Goal: Task Accomplishment & Management: Complete application form

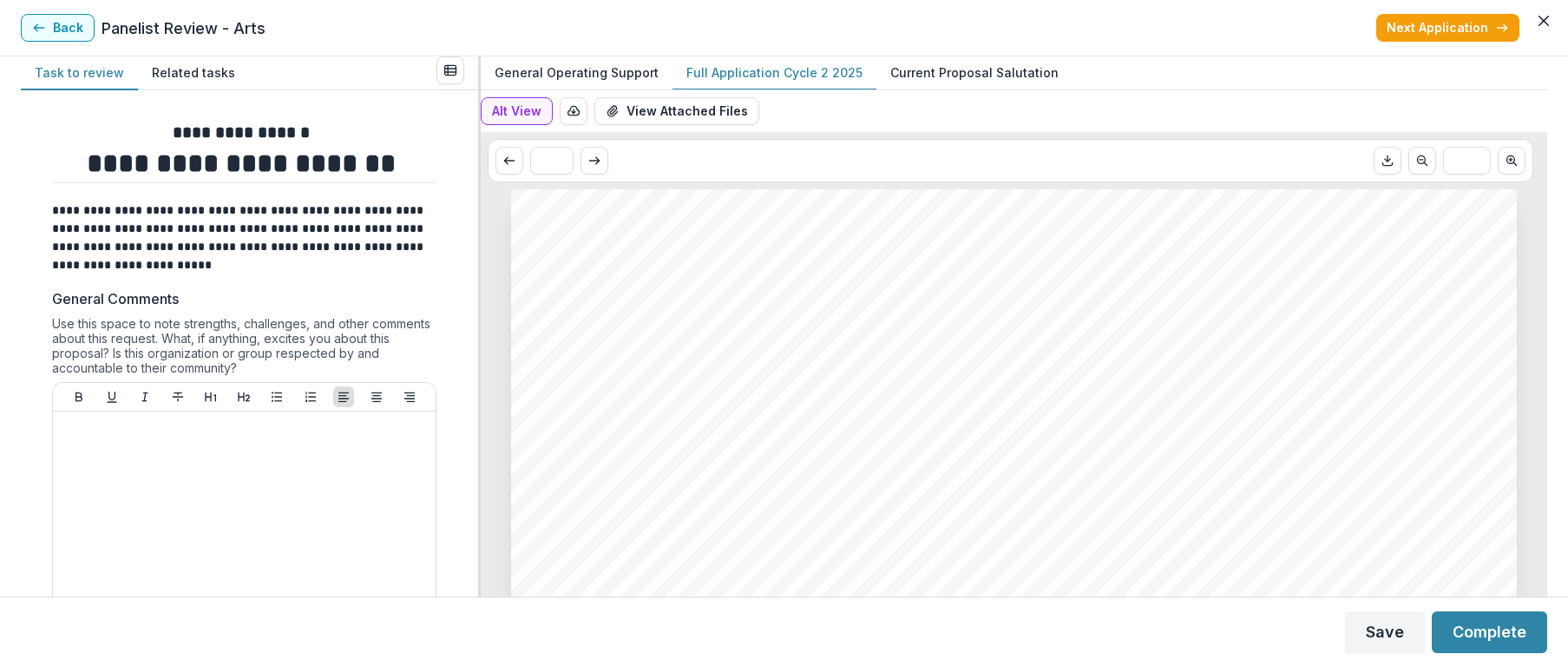
scroll to position [17609, 0]
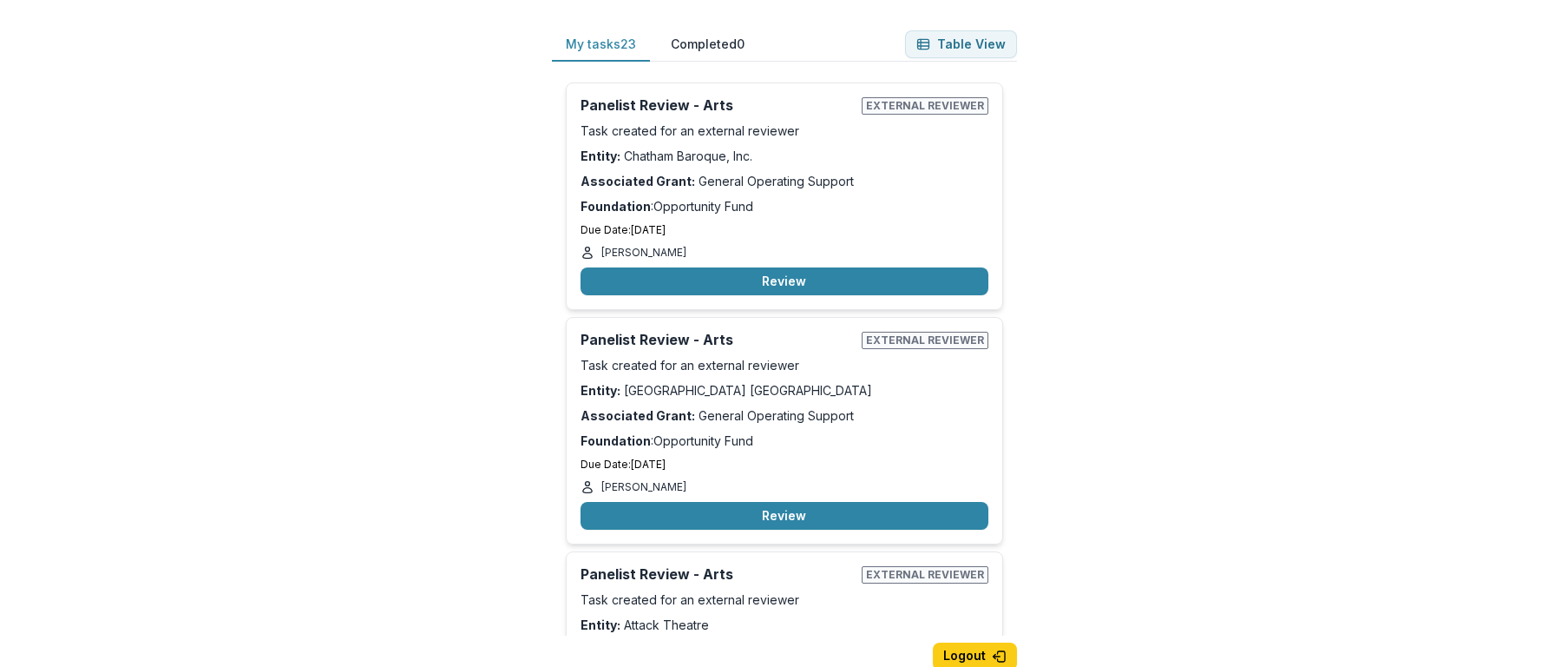
scroll to position [56, 0]
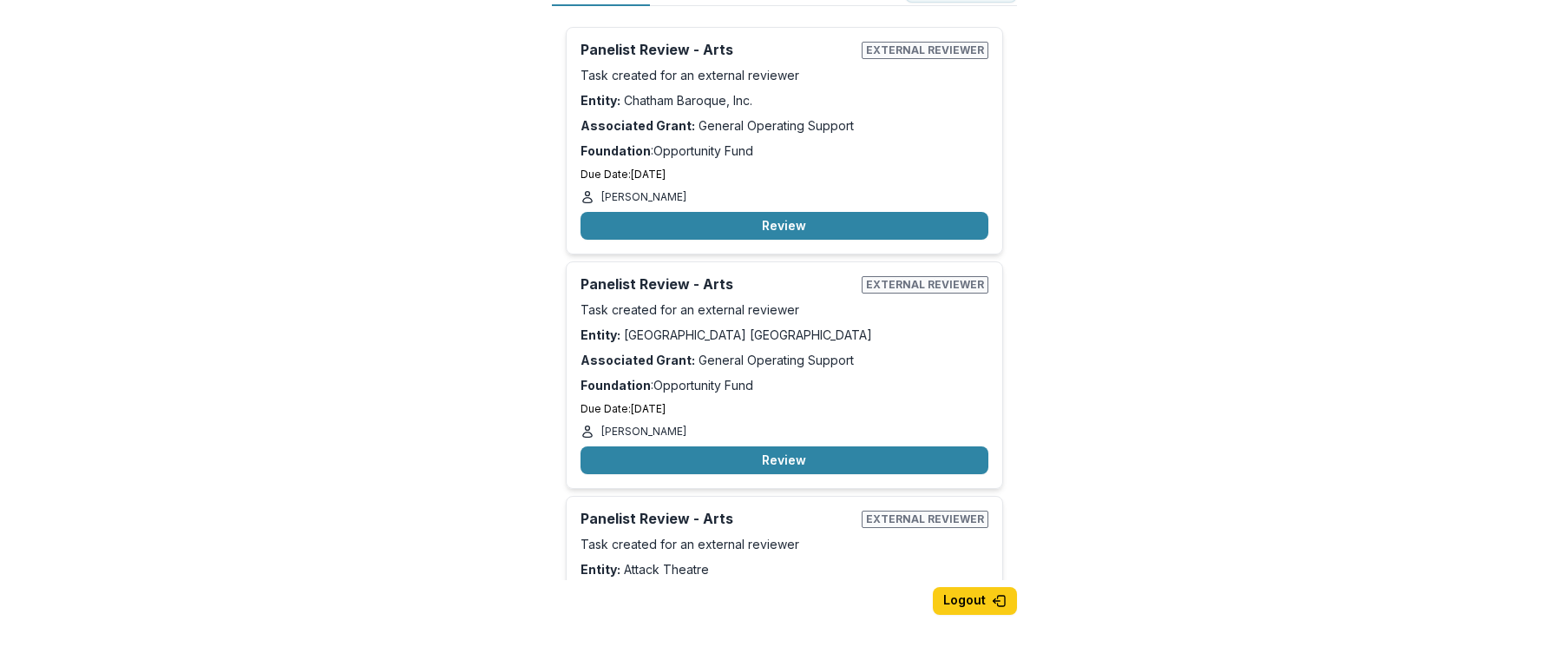
click at [809, 323] on div "Panelist Review - Arts External reviewer Task created for an external reviewer …" at bounding box center [784, 375] width 437 height 228
click at [772, 225] on button "Review" at bounding box center [784, 226] width 407 height 28
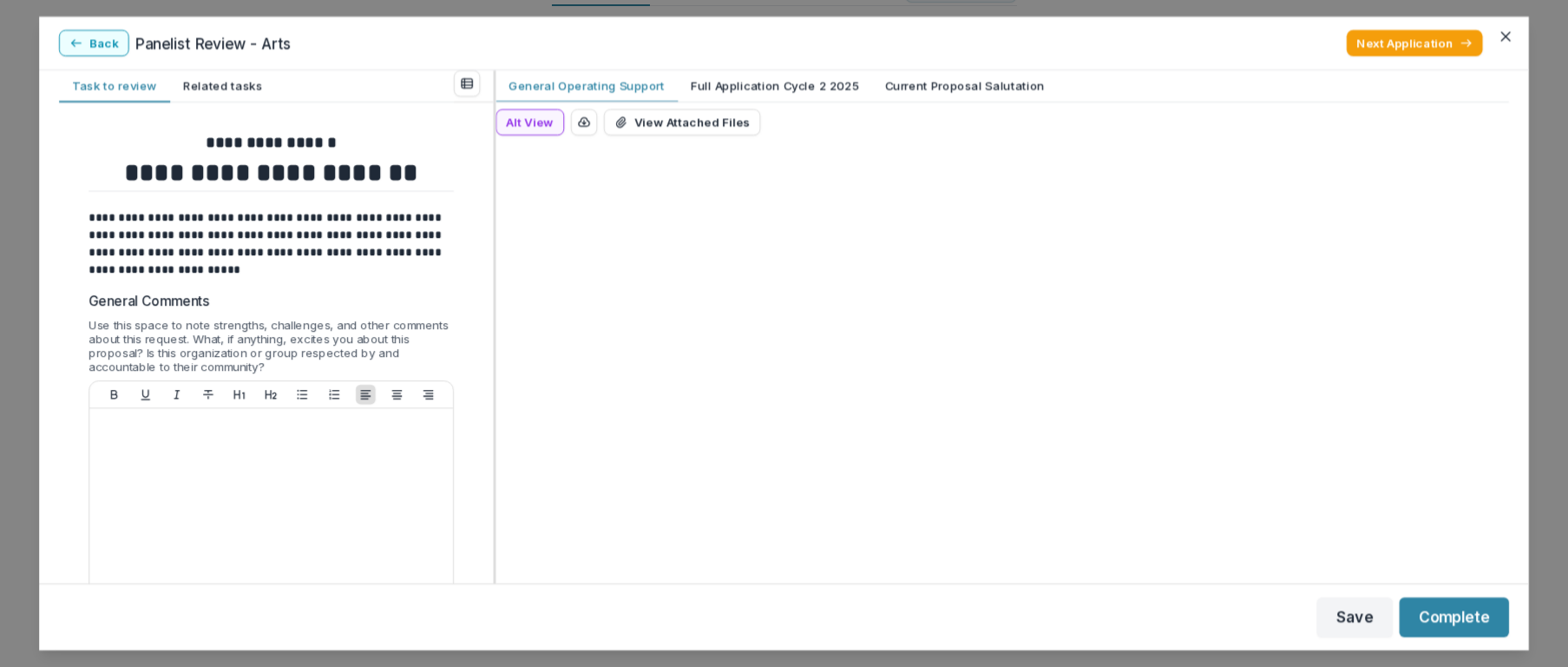
type input "*******"
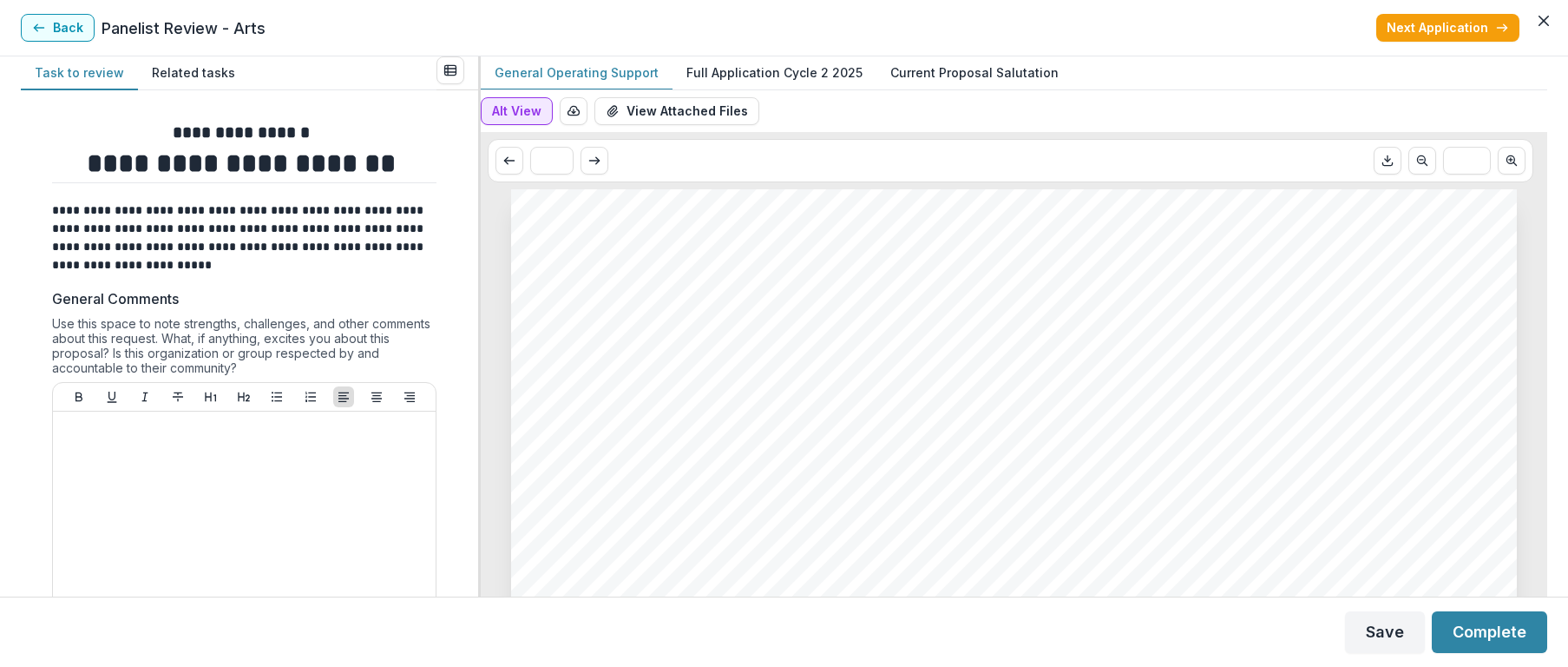
click at [541, 107] on button "Alt View" at bounding box center [516, 111] width 72 height 28
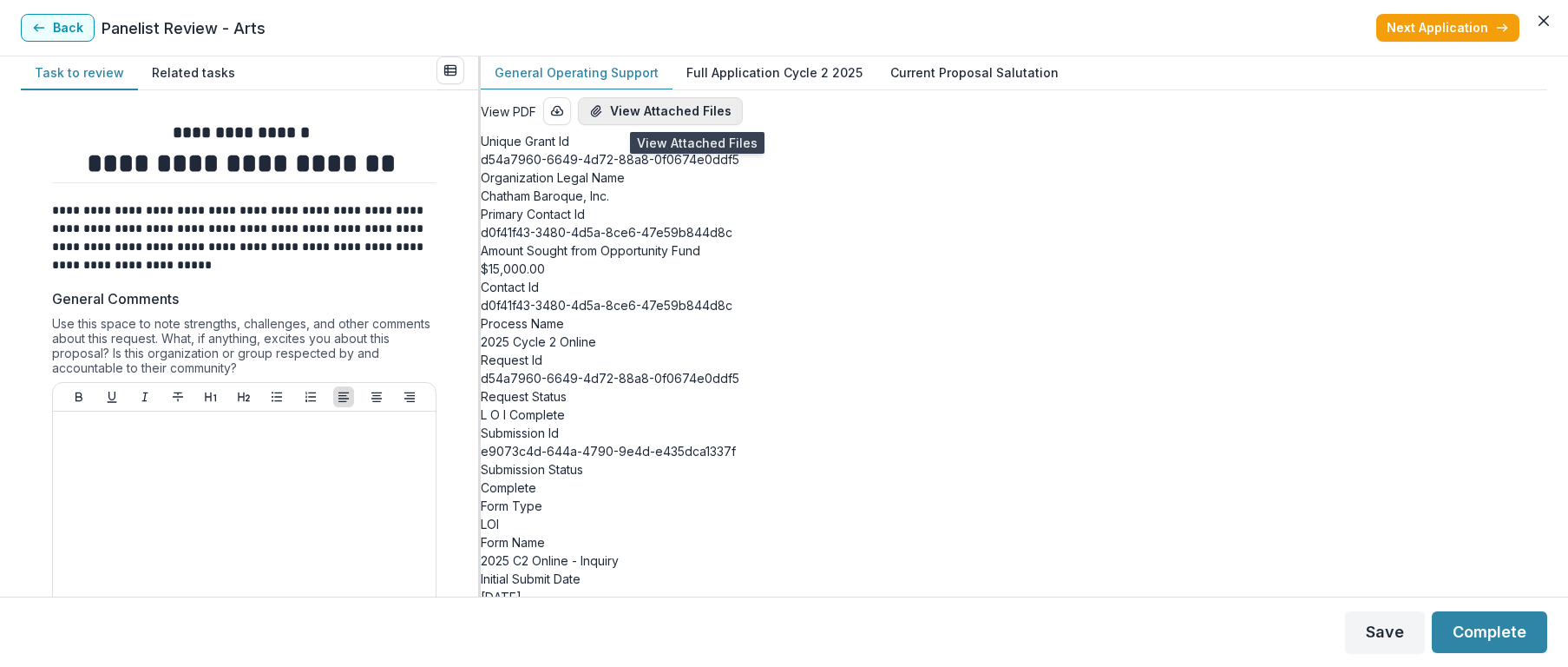
click at [656, 110] on button "View Attached Files" at bounding box center [661, 111] width 165 height 28
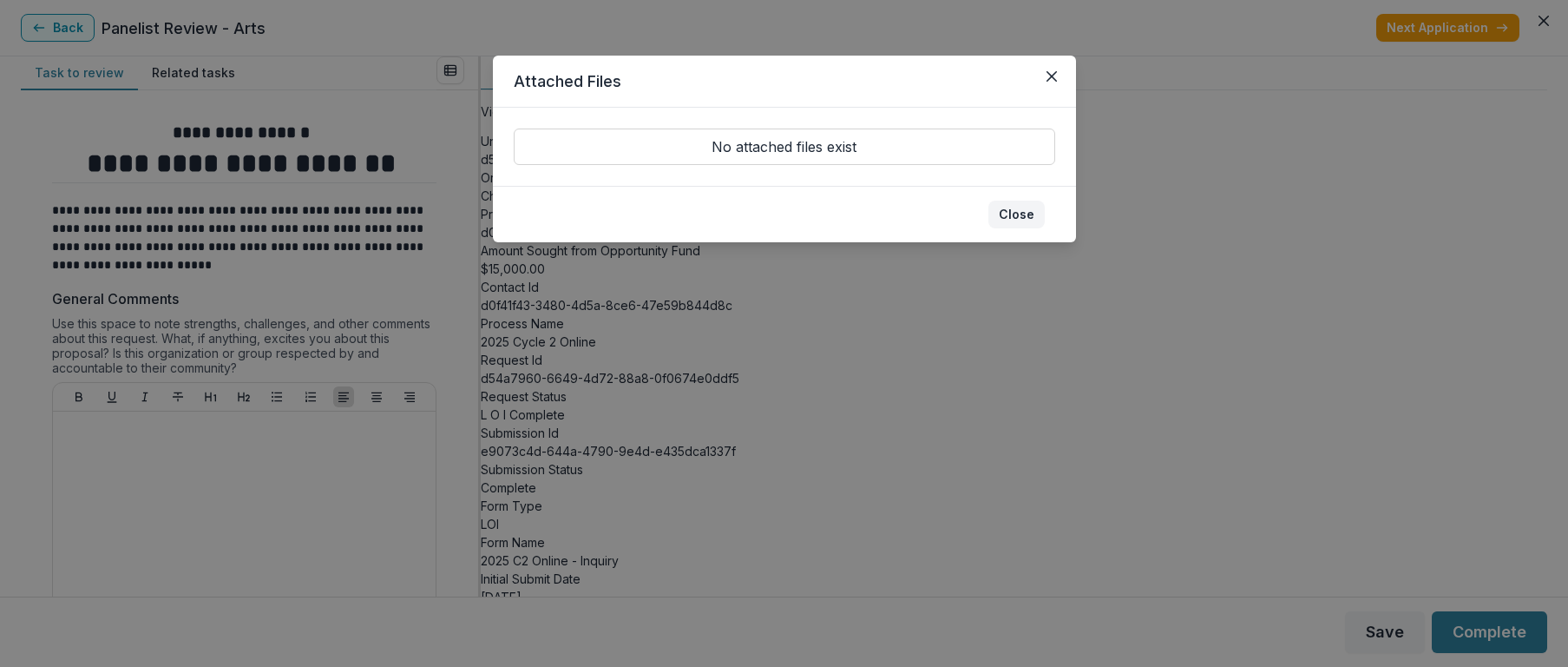
click at [1012, 215] on button "Close" at bounding box center [1015, 214] width 56 height 28
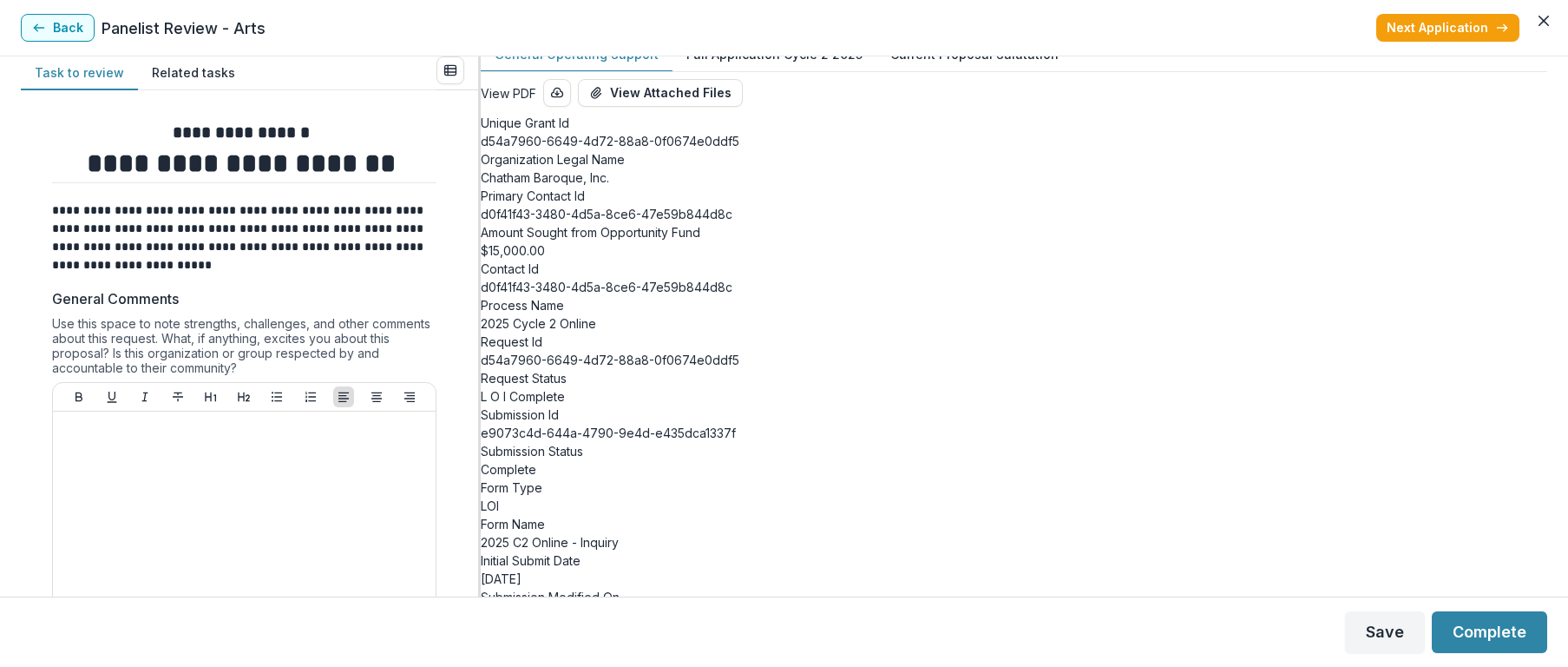
scroll to position [23, 0]
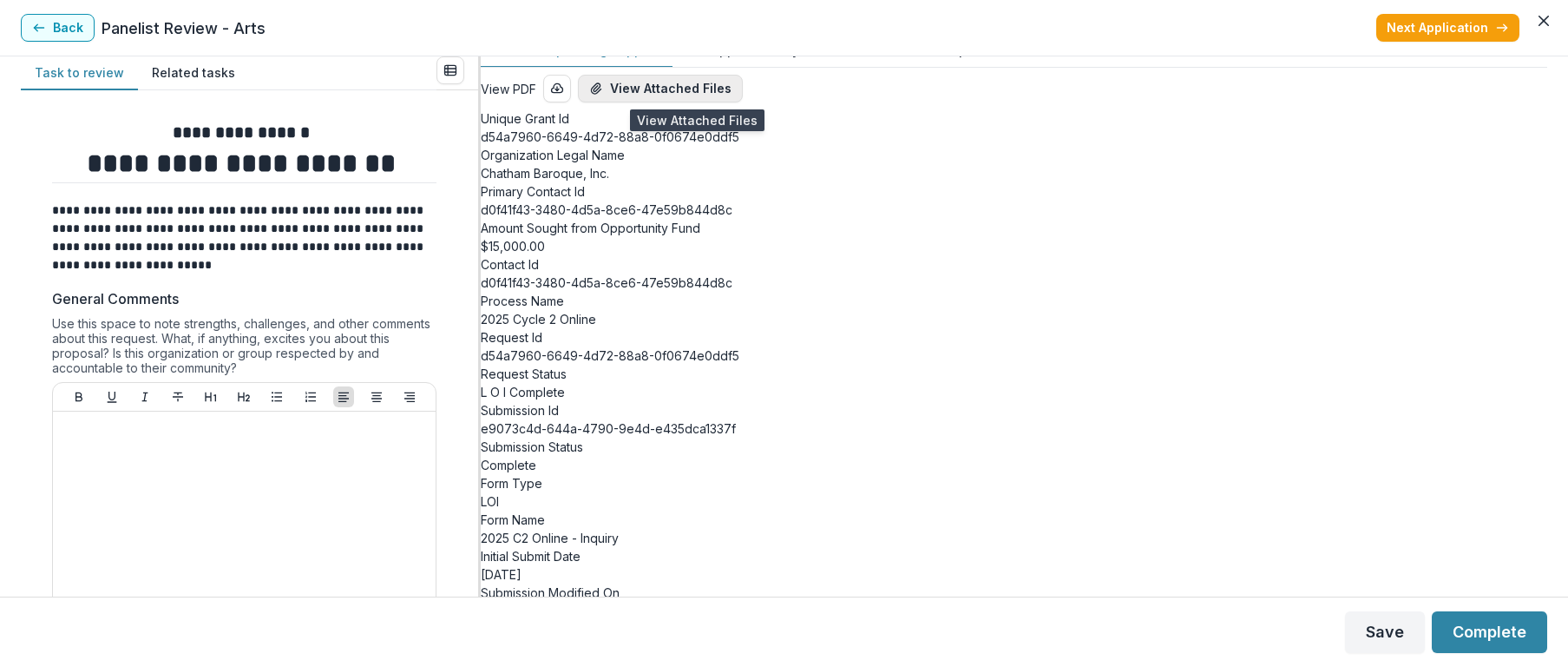
click at [603, 86] on icon "View Attached Files" at bounding box center [596, 88] width 14 height 14
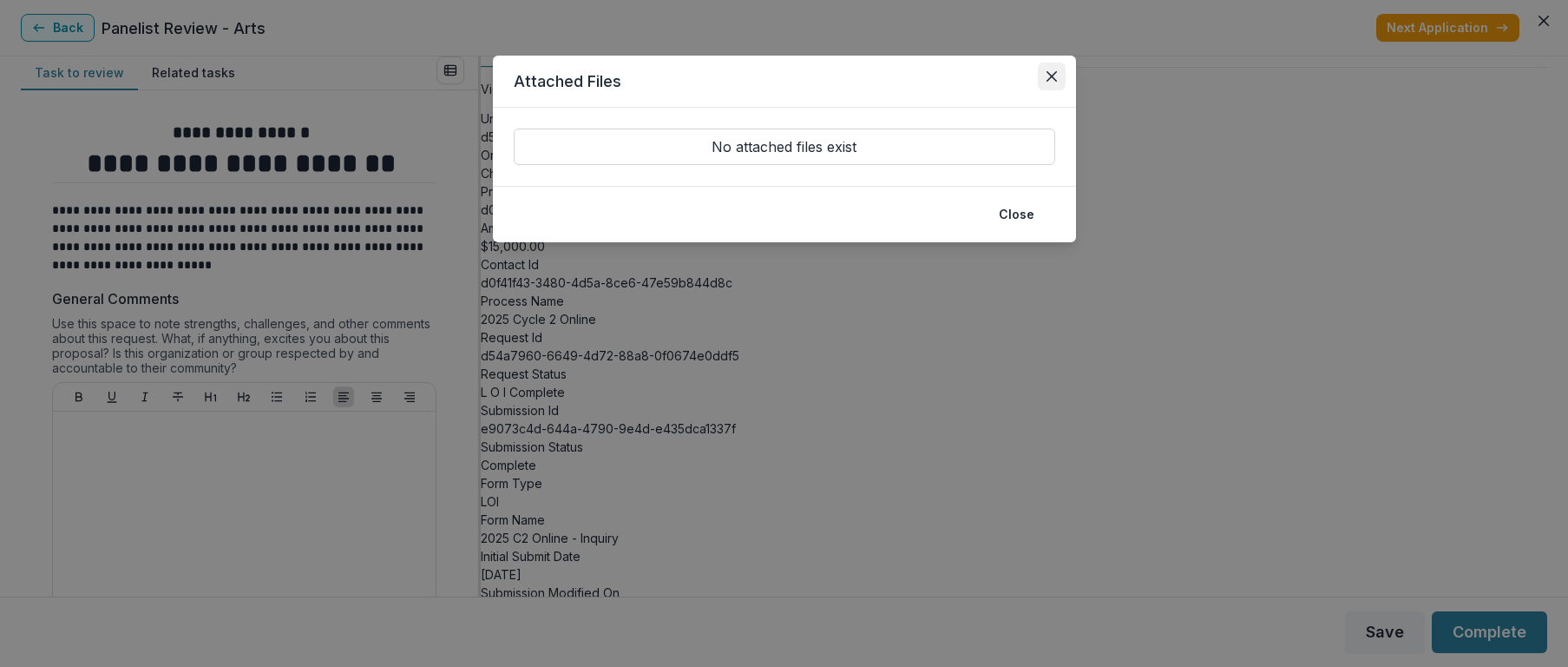
click at [1054, 74] on icon "Close" at bounding box center [1051, 76] width 11 height 11
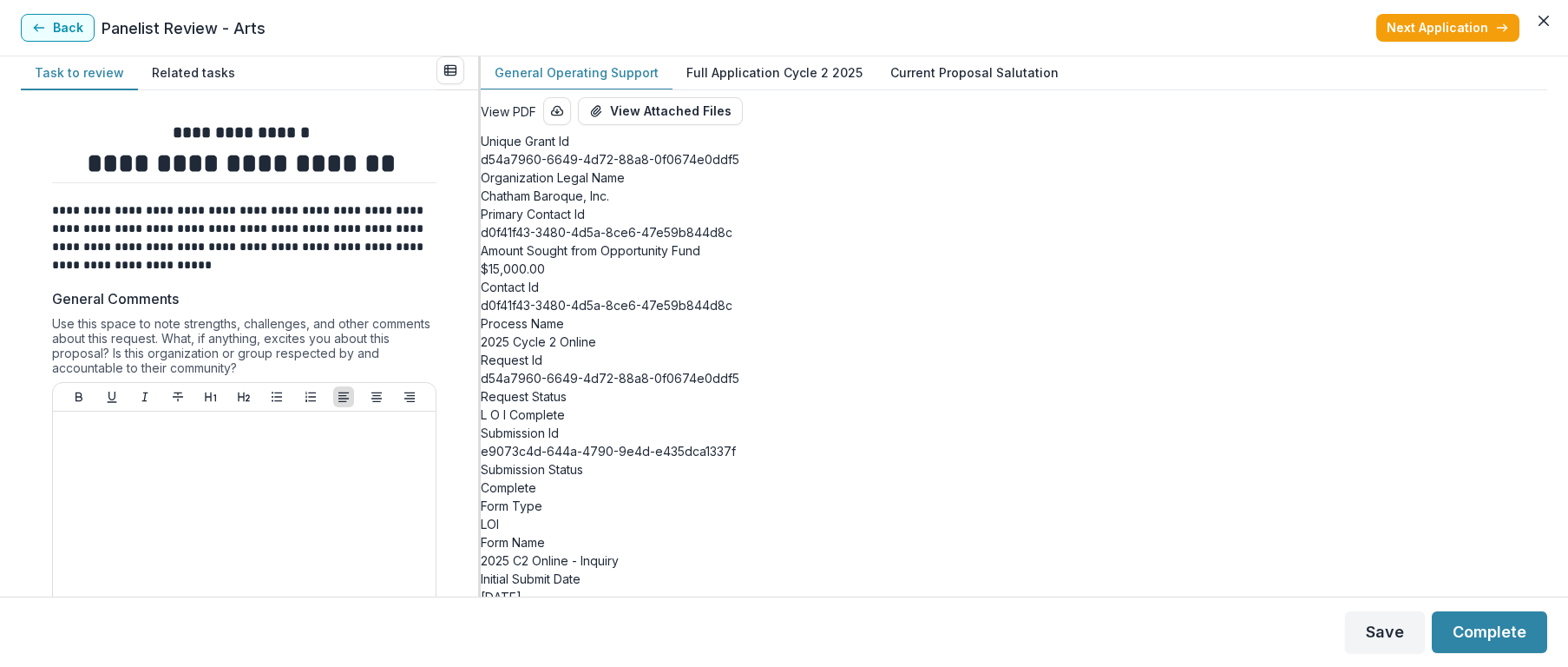
scroll to position [0, 0]
click at [535, 115] on button "View PDF" at bounding box center [509, 111] width 56 height 19
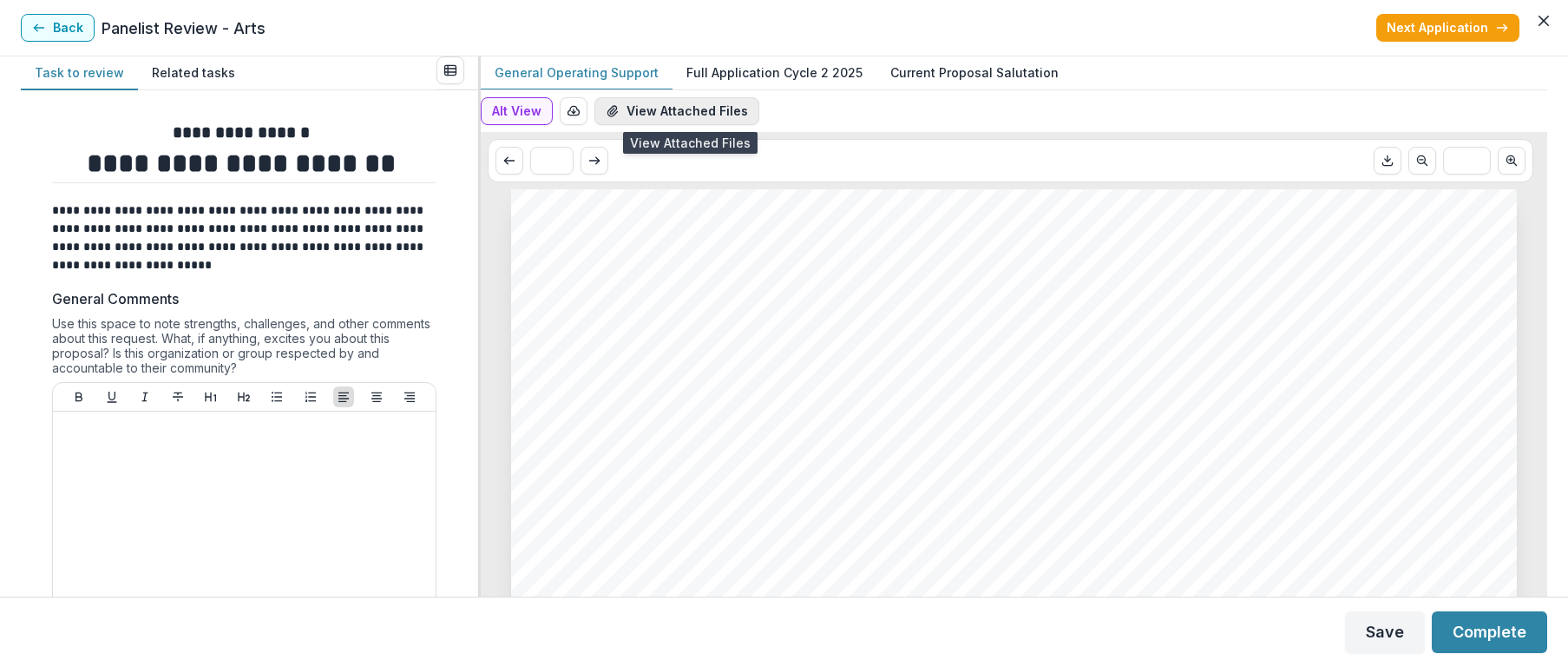
click at [682, 110] on button "View Attached Files" at bounding box center [676, 111] width 165 height 28
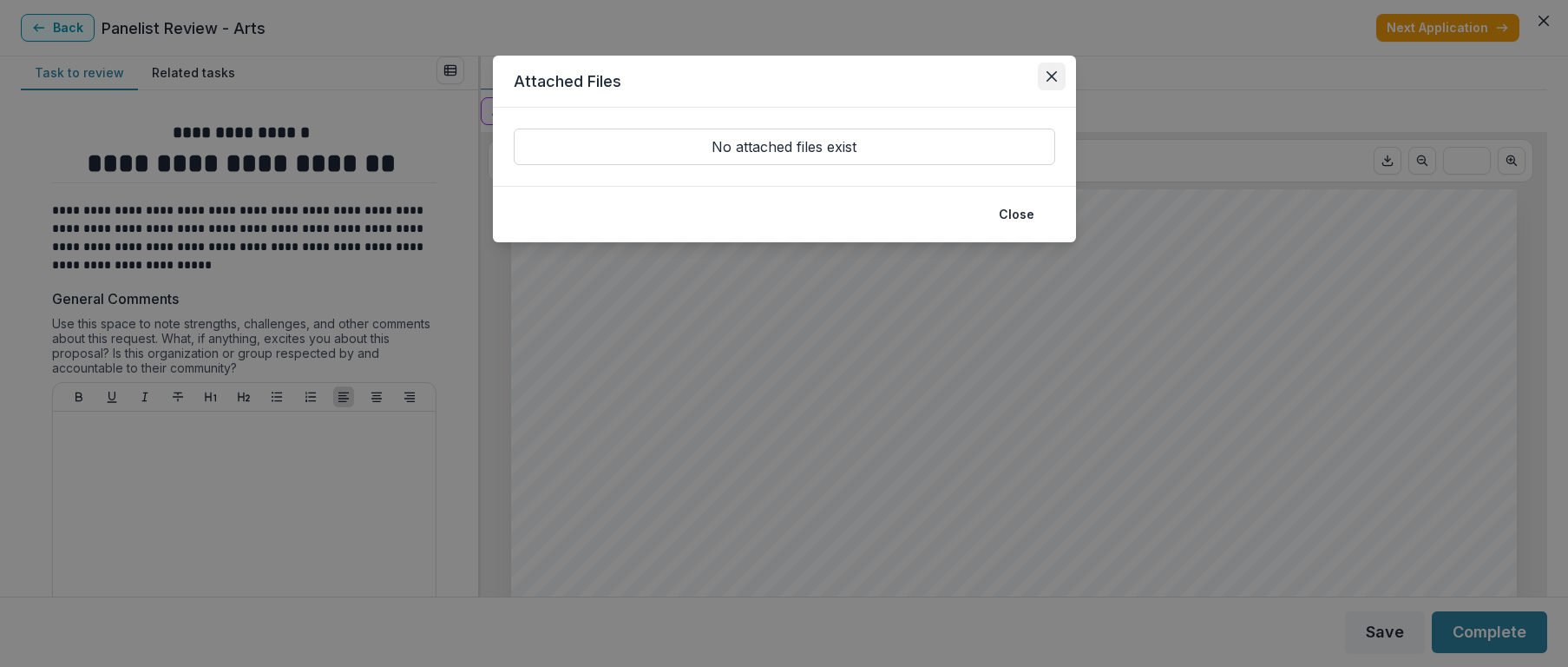
click at [1054, 71] on button "Close" at bounding box center [1052, 77] width 27 height 28
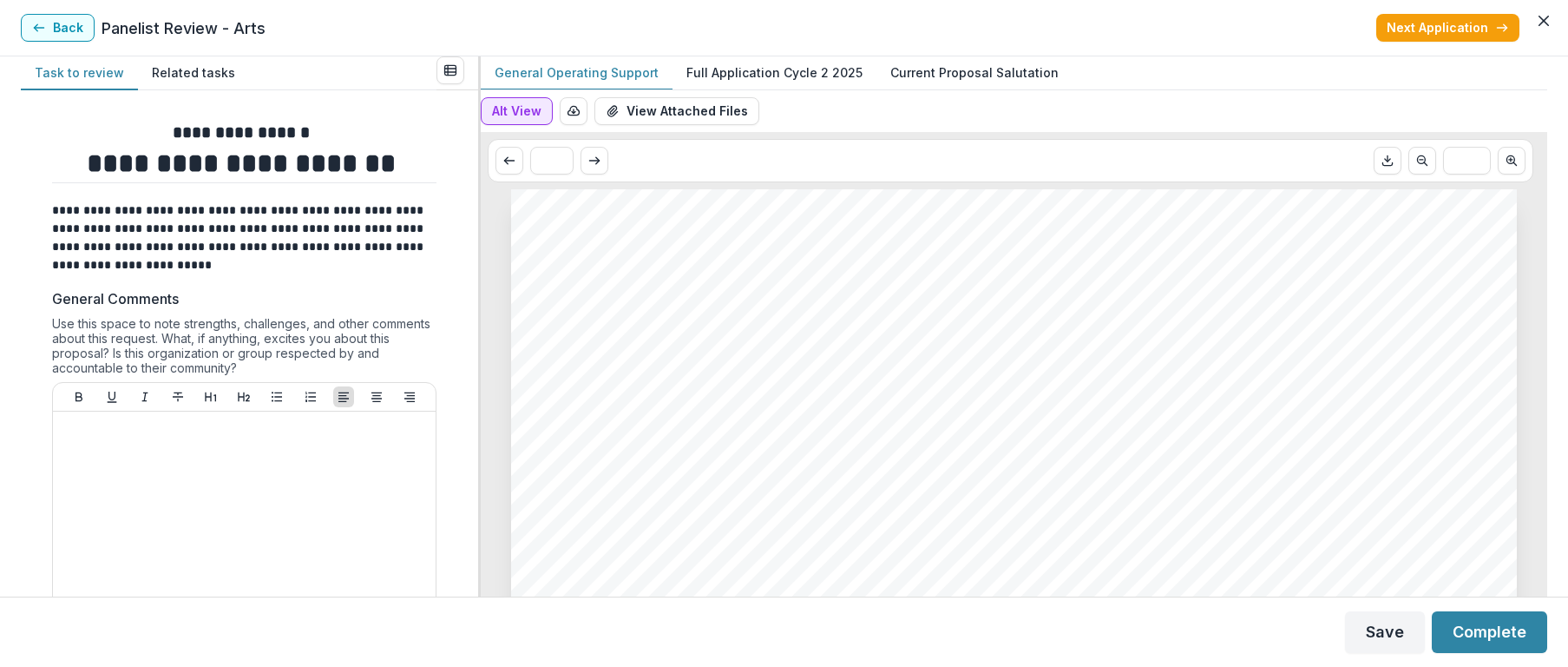
click at [536, 112] on button "Alt View" at bounding box center [516, 111] width 72 height 28
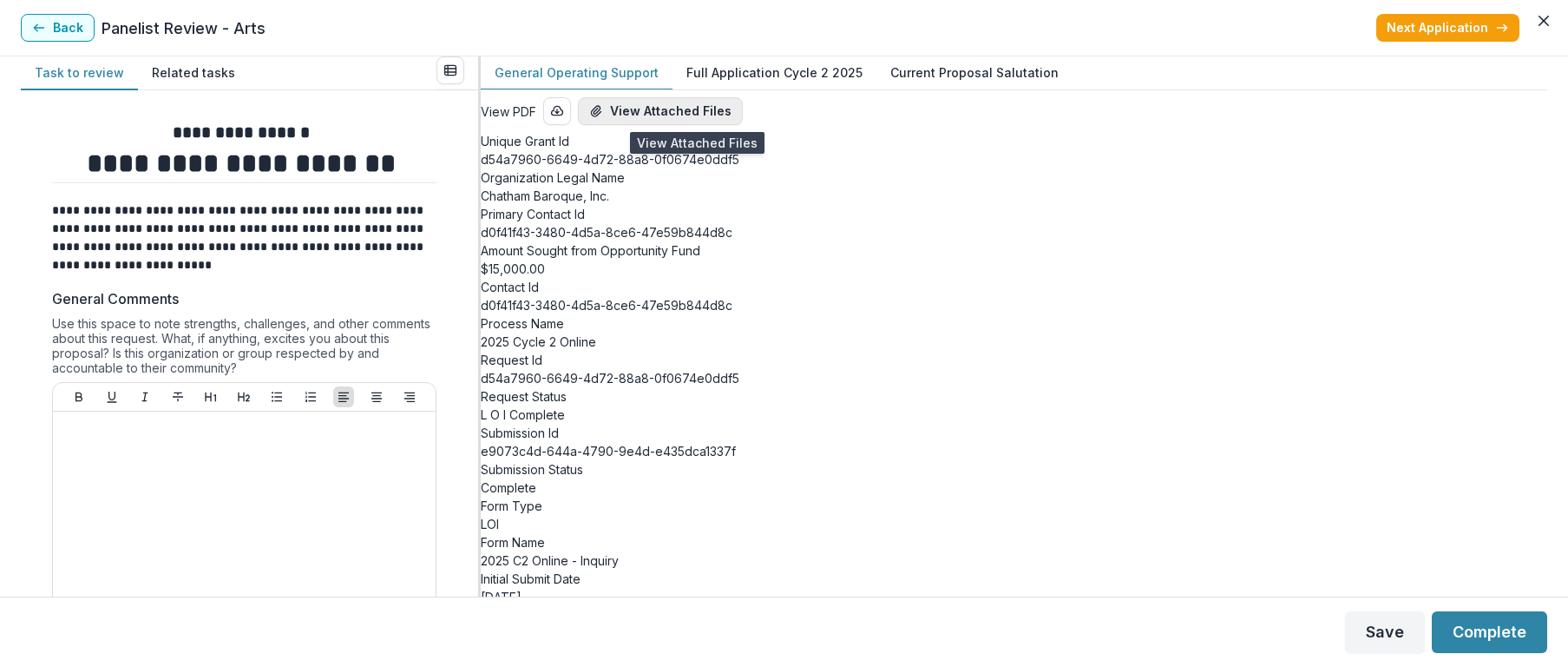
click at [656, 108] on button "View Attached Files" at bounding box center [661, 111] width 165 height 28
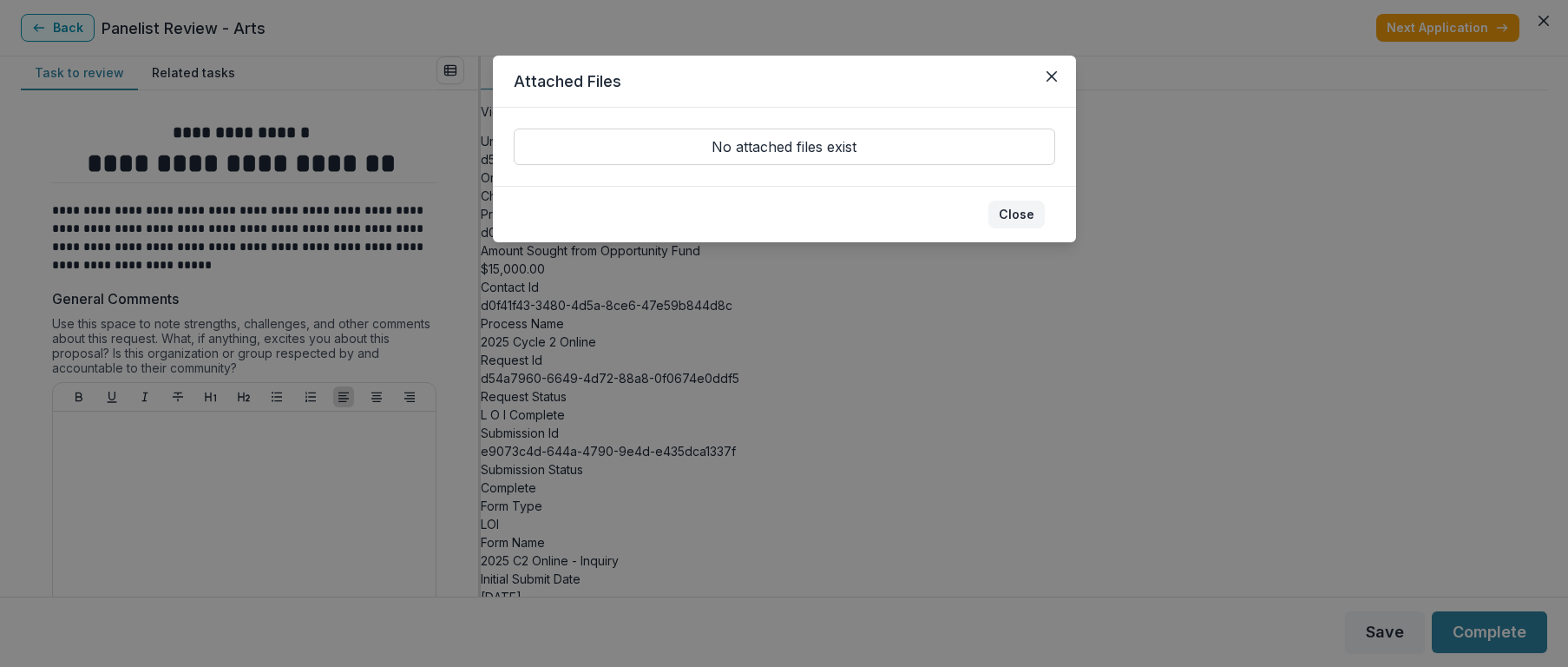
click at [1025, 215] on button "Close" at bounding box center [1015, 214] width 56 height 28
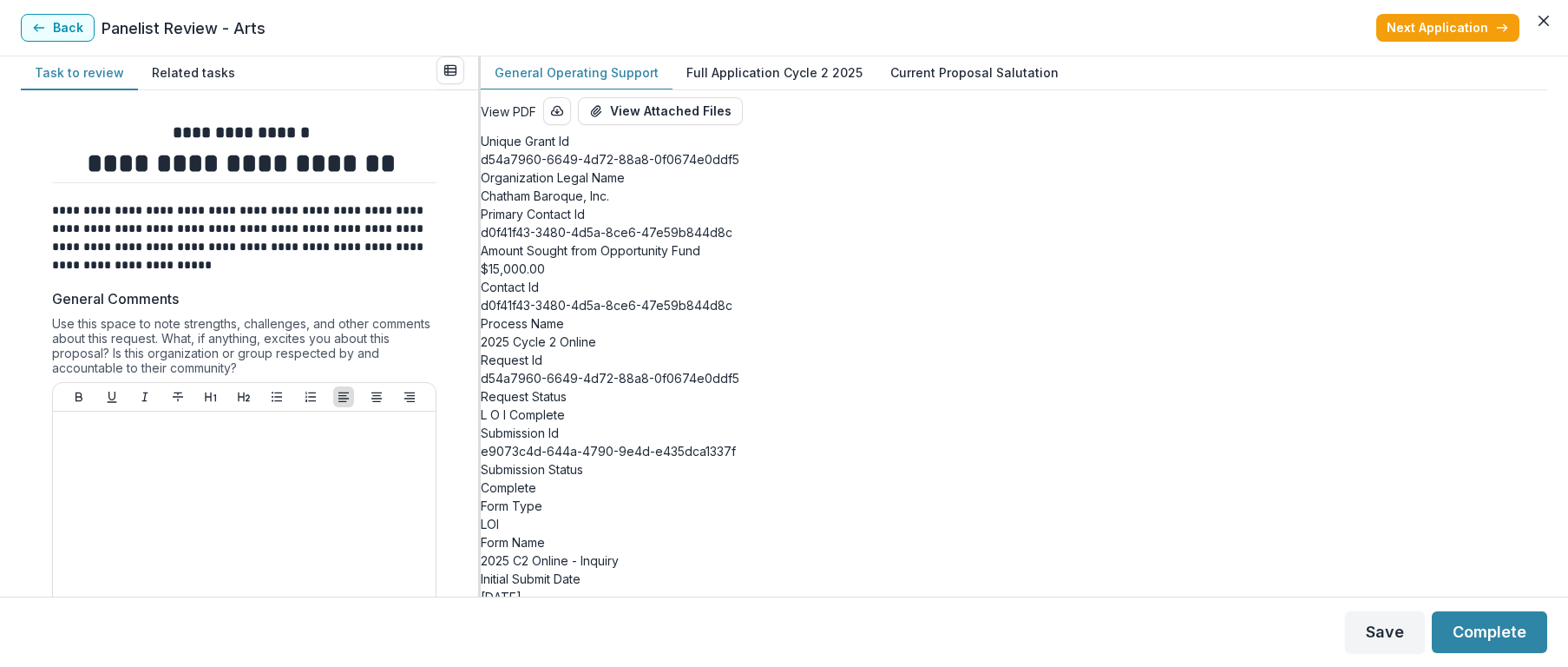
scroll to position [1, 0]
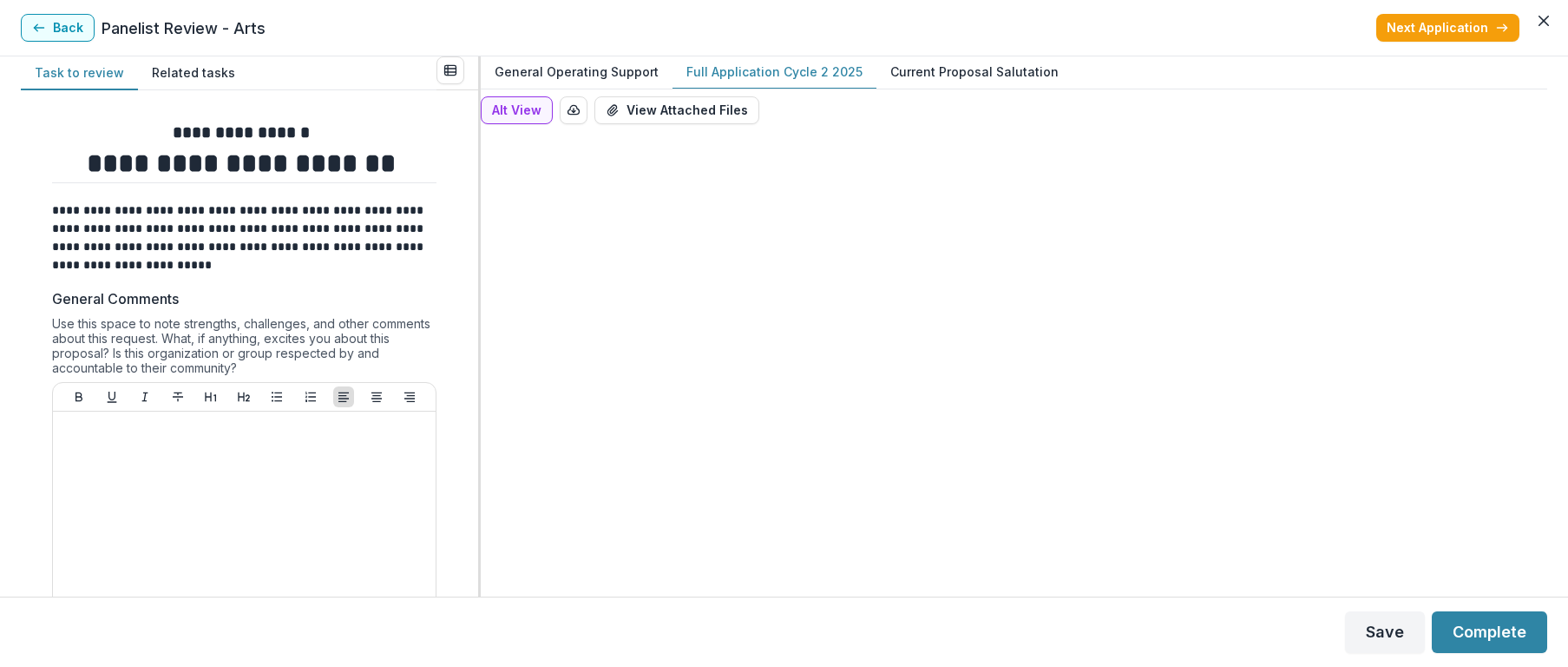
click at [706, 69] on p "Full Application Cycle 2 2025" at bounding box center [774, 72] width 176 height 19
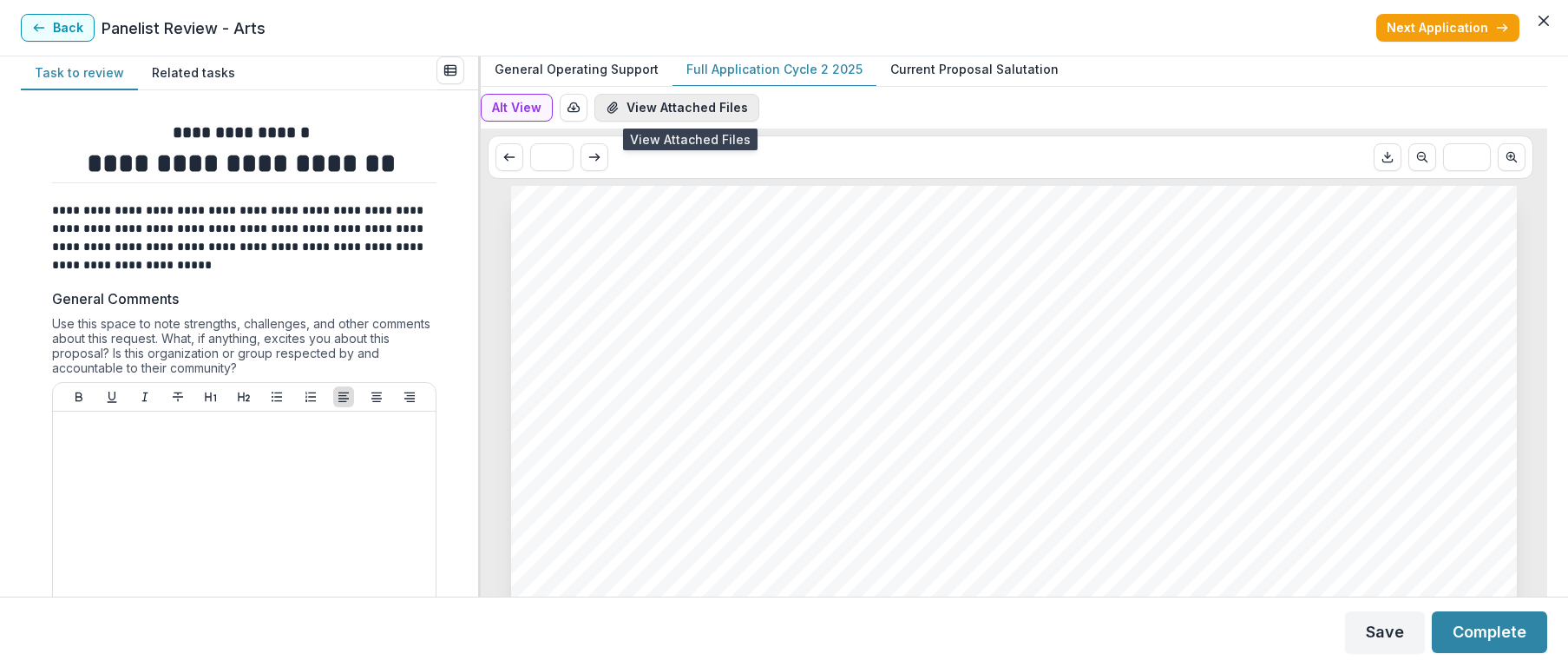
click at [684, 106] on button "View Attached Files" at bounding box center [676, 107] width 165 height 28
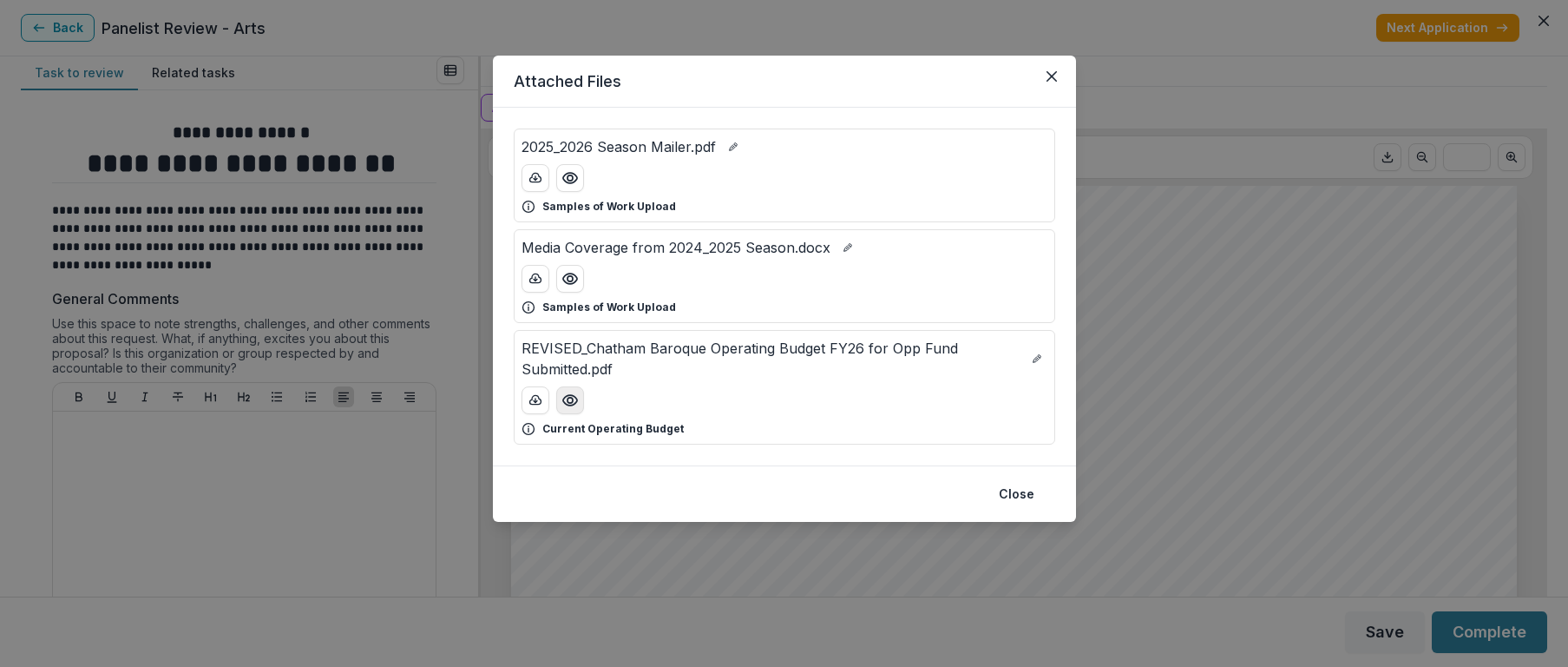
click at [569, 402] on icon "Preview REVISED_Chatham Baroque Operating Budget FY26 for Opp Fund Submitted.pdf" at bounding box center [570, 401] width 18 height 18
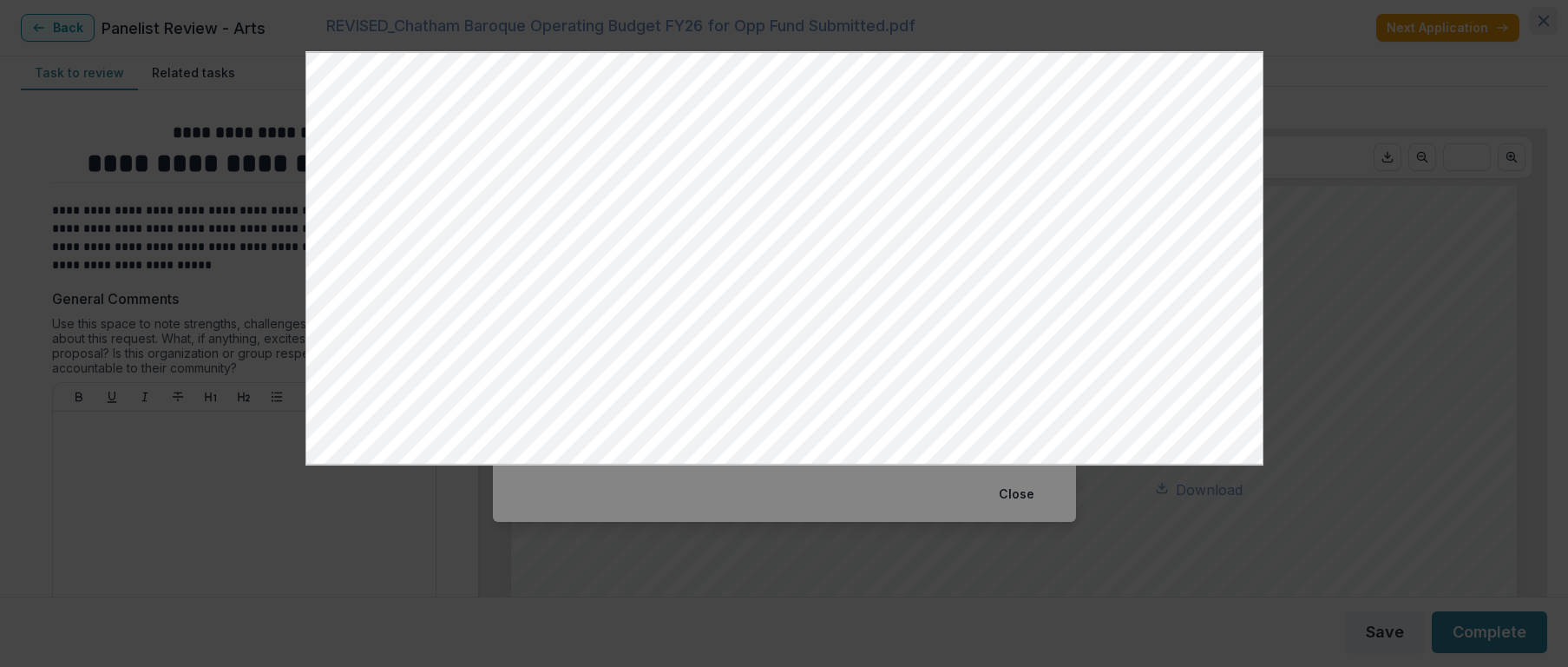
click at [1539, 27] on icon "Close" at bounding box center [1543, 21] width 11 height 11
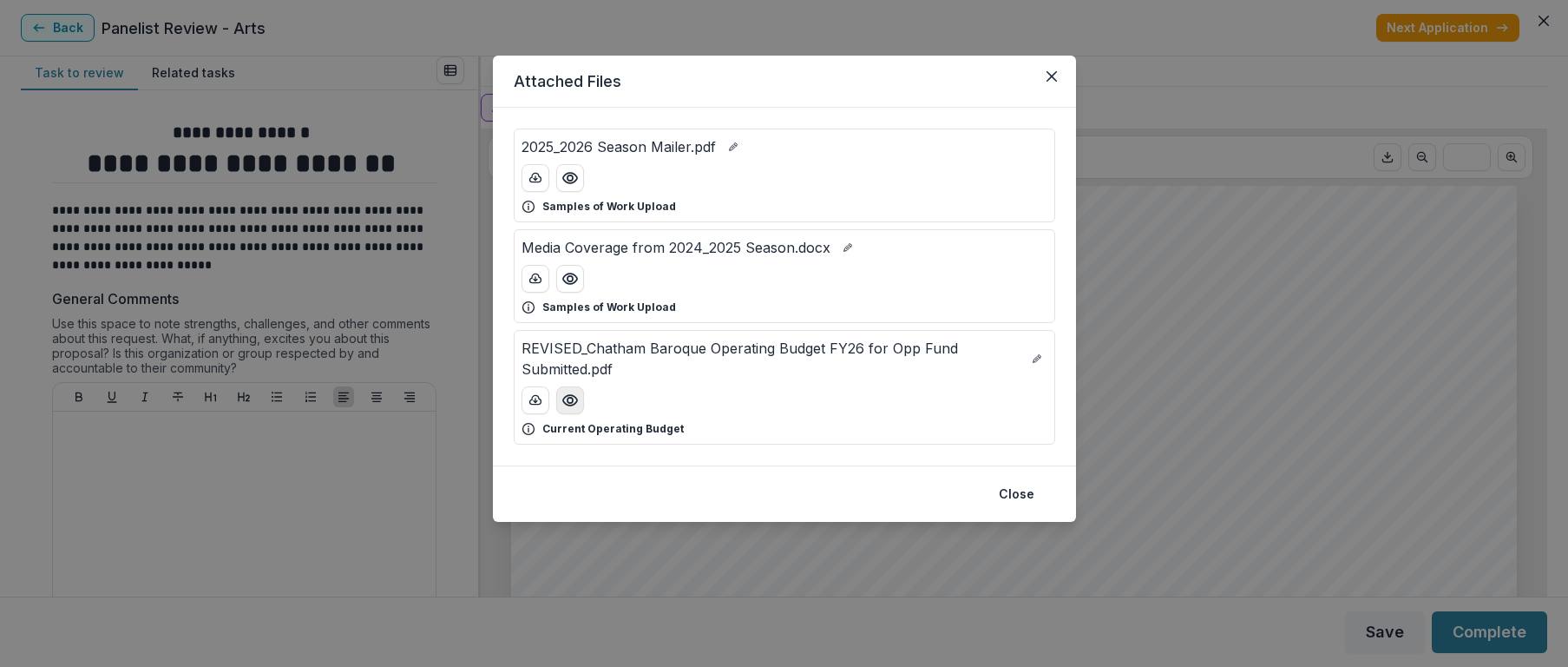
click at [572, 395] on icon "Preview REVISED_Chatham Baroque Operating Budget FY26 for Opp Fund Submitted.pdf" at bounding box center [570, 401] width 18 height 18
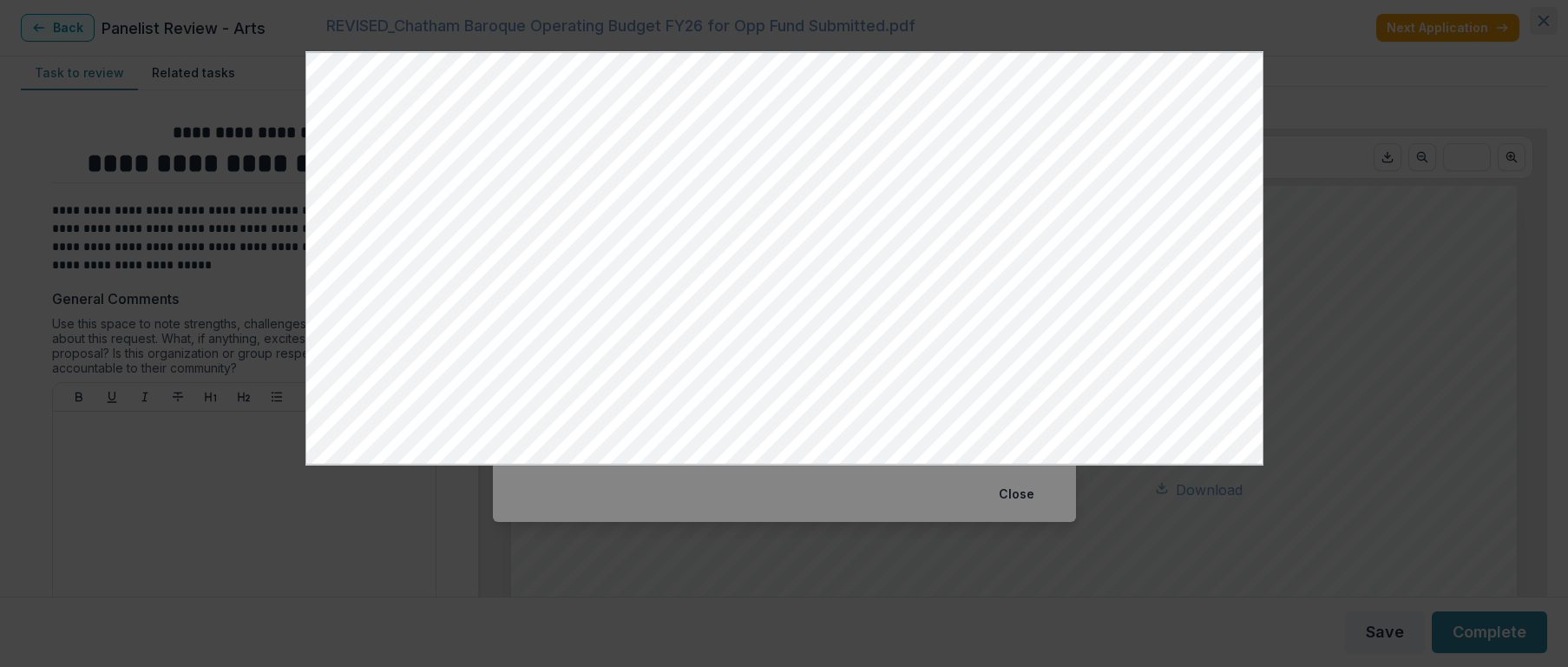
click at [1539, 27] on icon "Close" at bounding box center [1543, 21] width 11 height 11
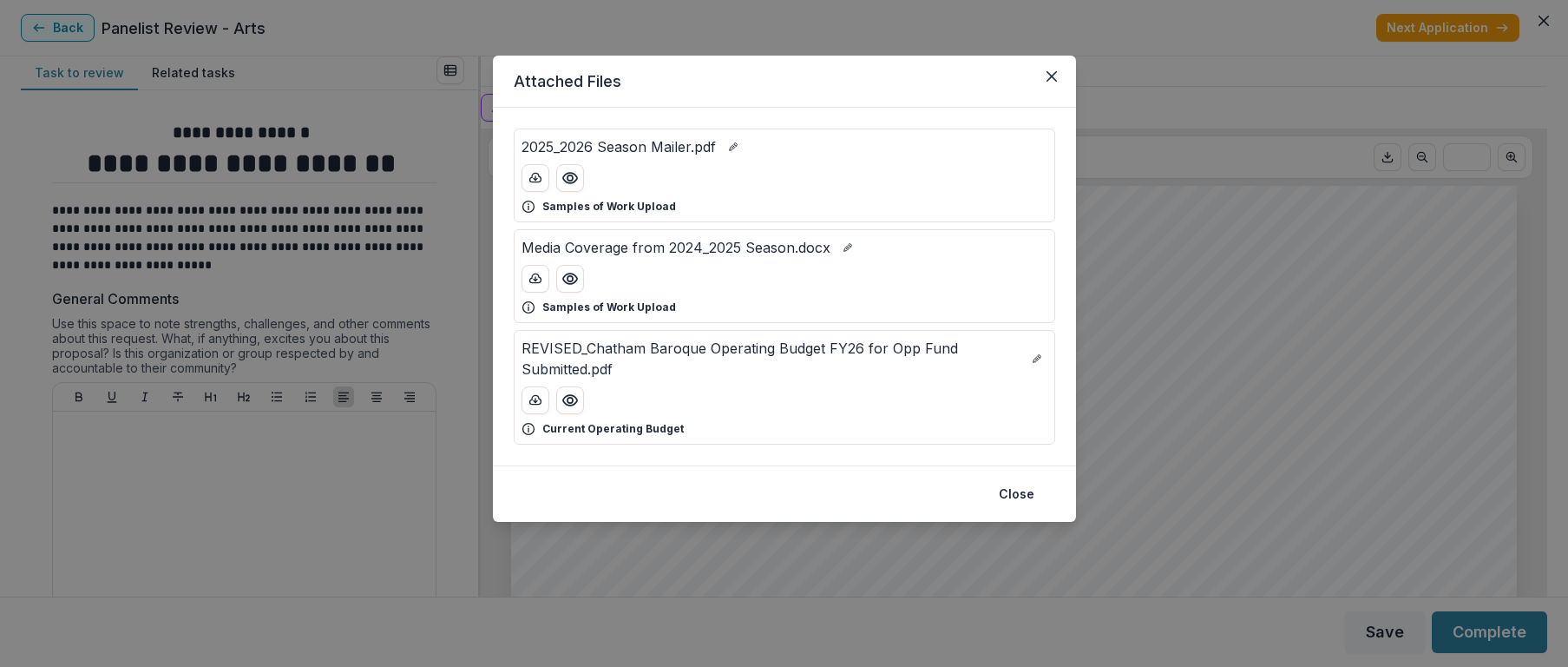
click at [1271, 80] on div "Attached Files 2025_2026 Season Mailer.pdf Samples of Work Upload Media Coverag…" at bounding box center [784, 333] width 1568 height 667
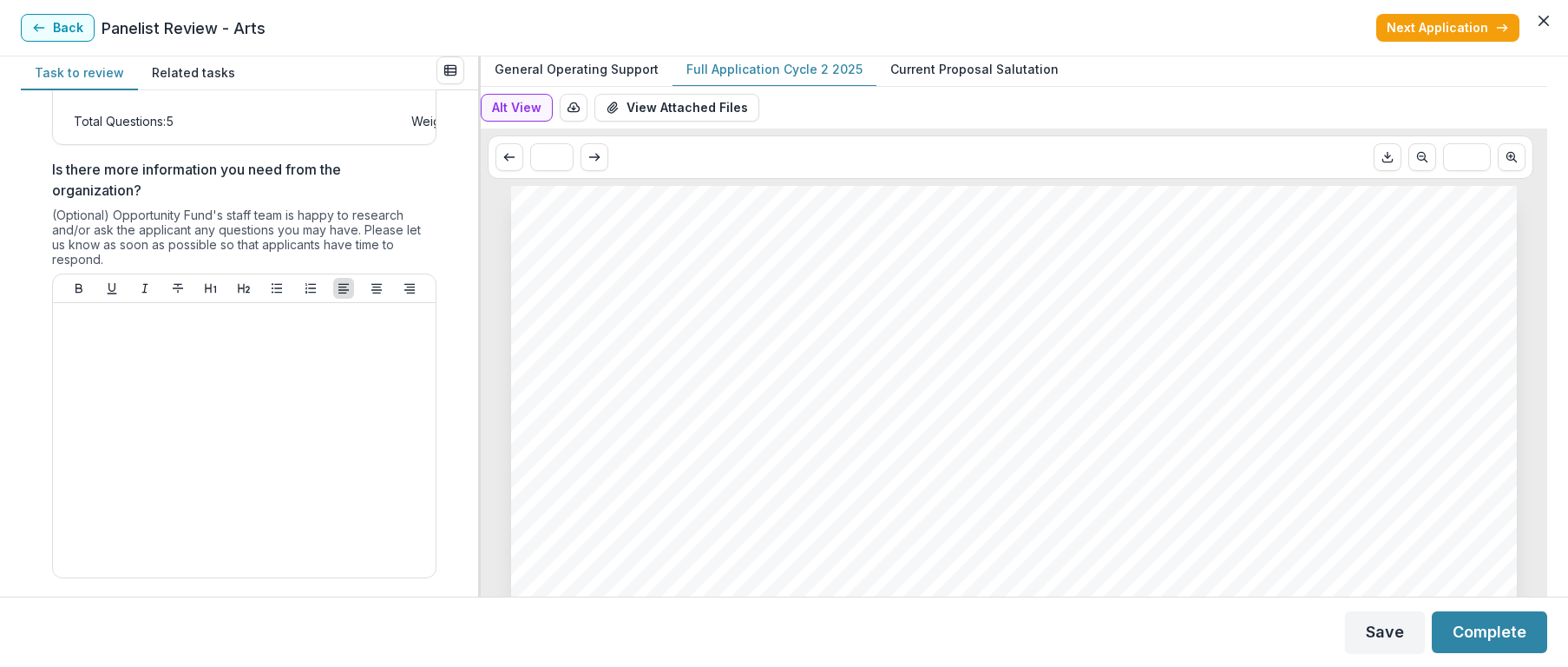
scroll to position [1838, 0]
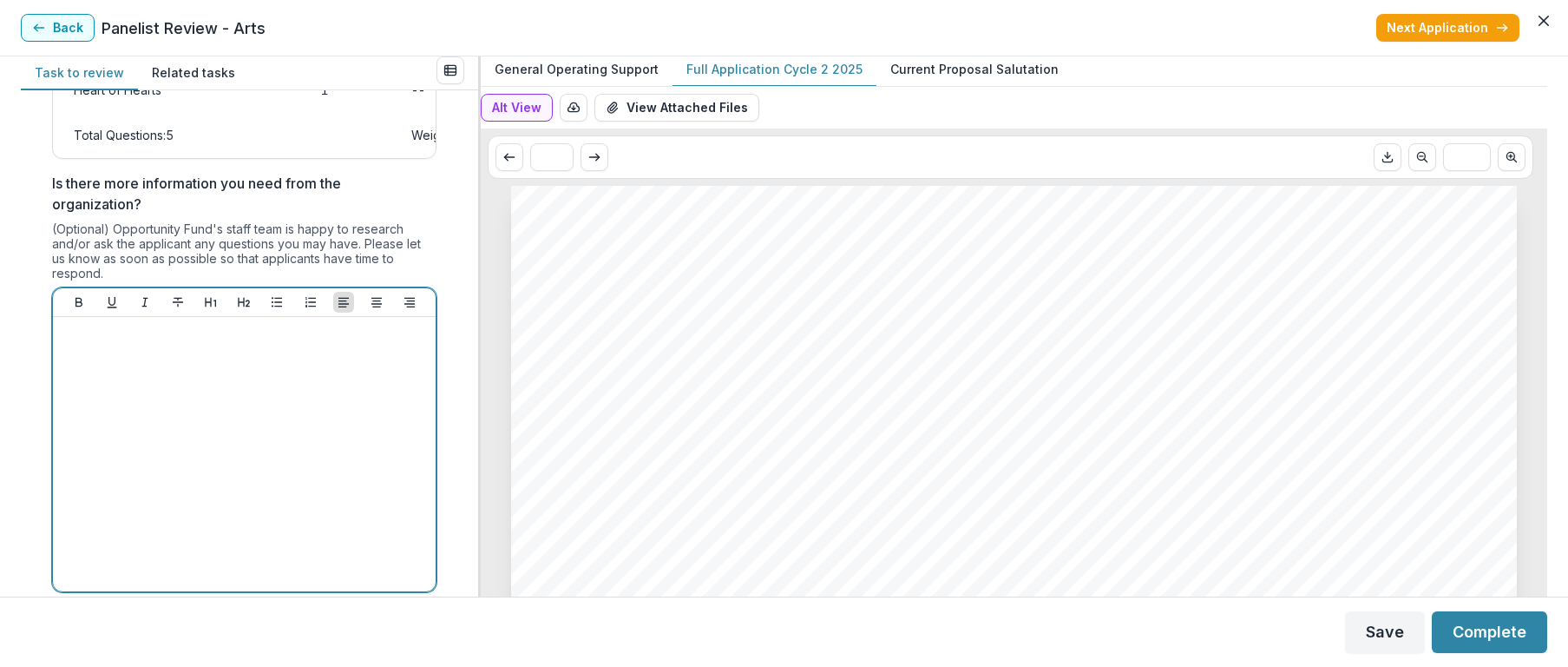
click at [123, 384] on div at bounding box center [244, 454] width 369 height 260
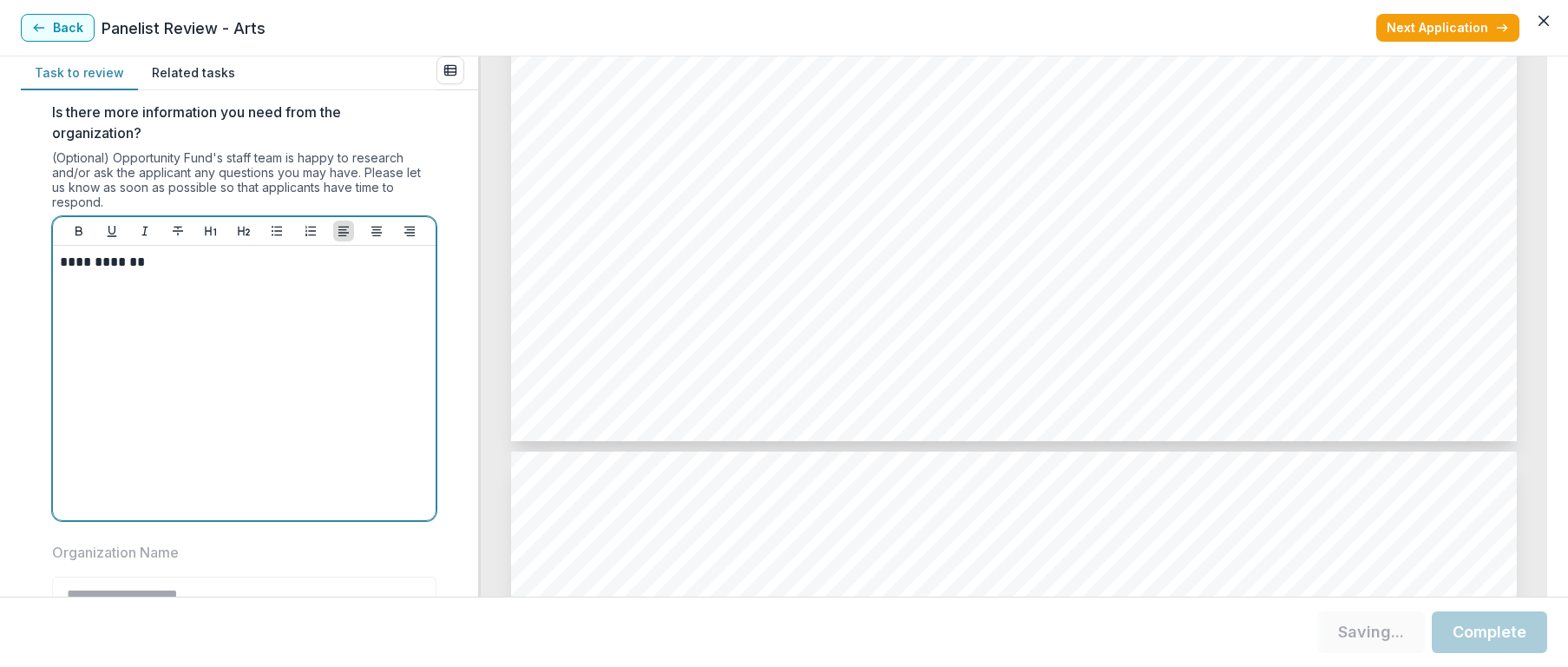
scroll to position [12643, 0]
drag, startPoint x: 61, startPoint y: 291, endPoint x: 212, endPoint y: 295, distance: 151.1
click at [212, 272] on p "**********" at bounding box center [242, 261] width 363 height 19
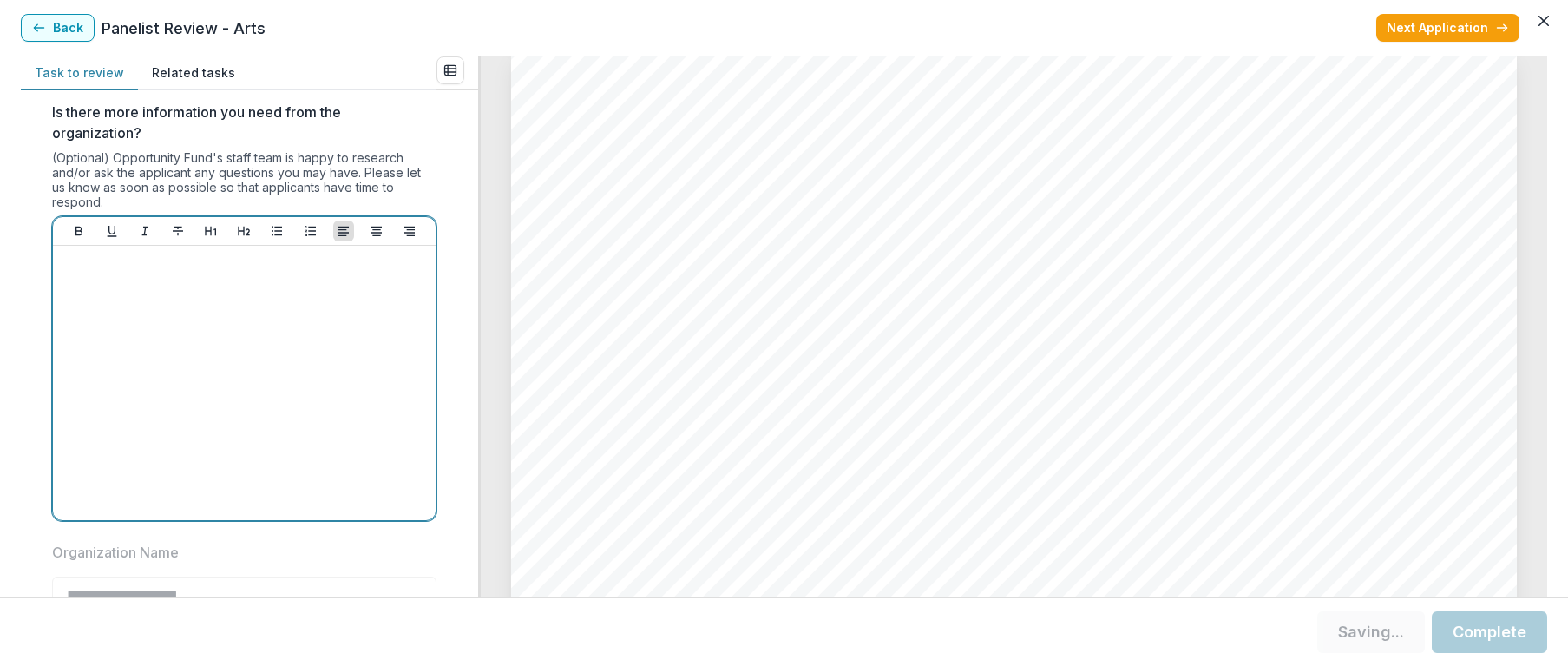
scroll to position [13052, 0]
